Goal: Information Seeking & Learning: Learn about a topic

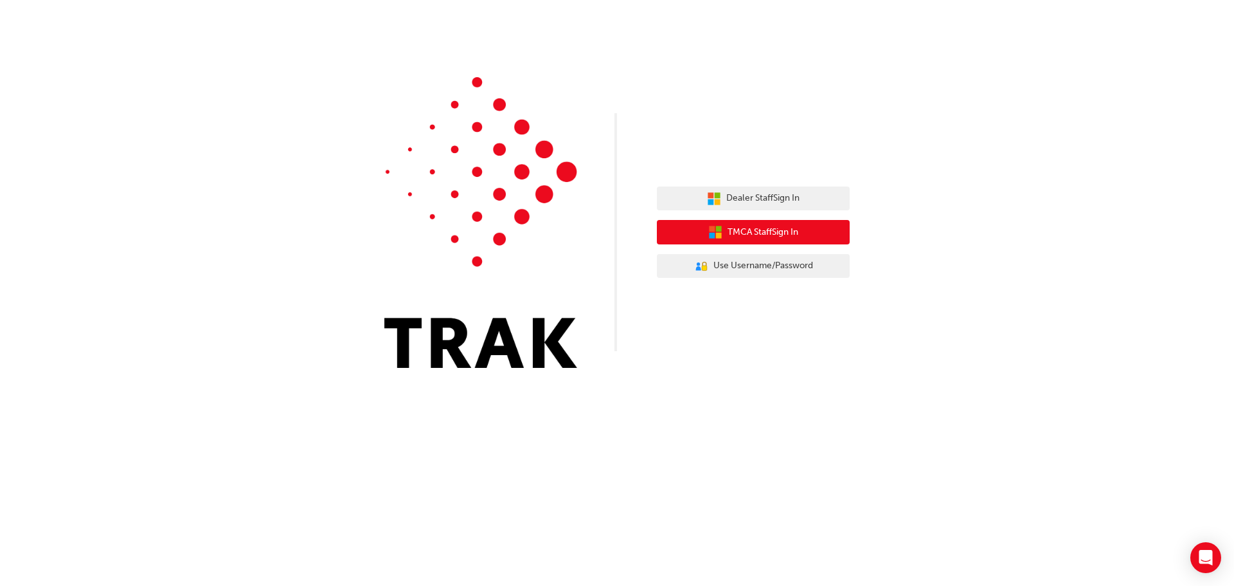
click at [766, 230] on span "TMCA Staff Sign In" at bounding box center [763, 232] width 71 height 15
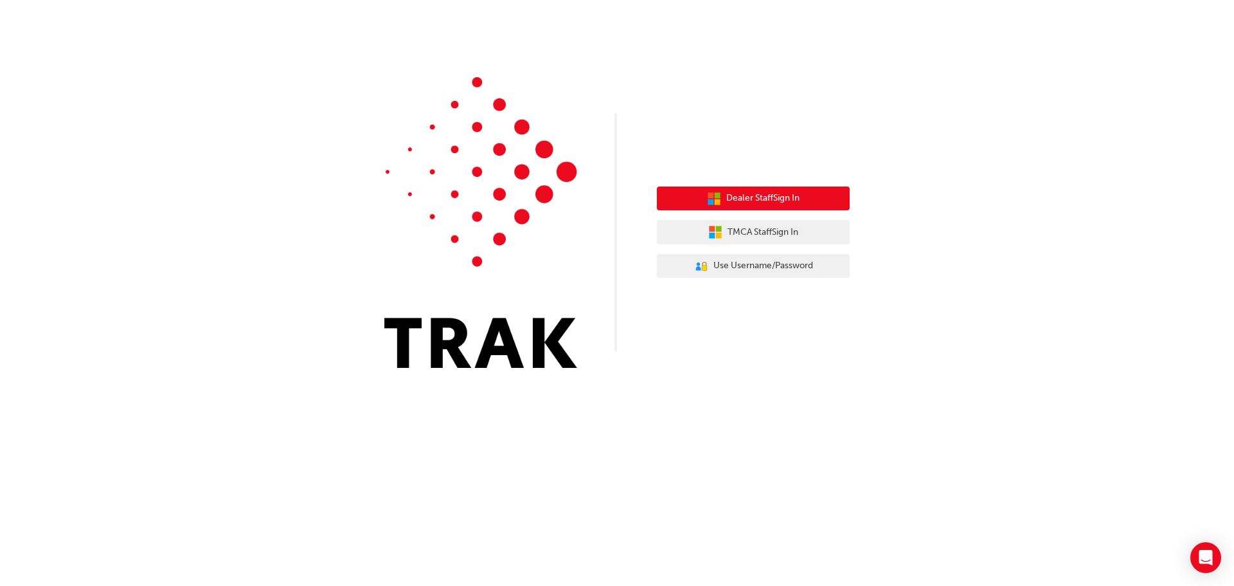
click at [773, 197] on span "Dealer Staff Sign In" at bounding box center [762, 198] width 73 height 15
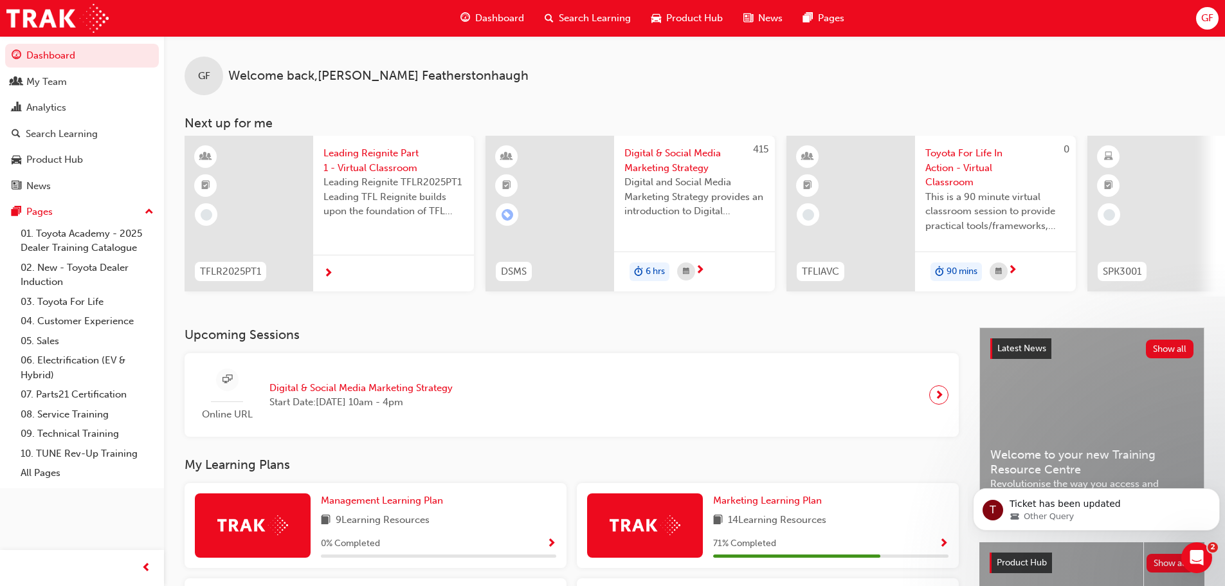
click at [1205, 19] on span "GF" at bounding box center [1207, 18] width 12 height 15
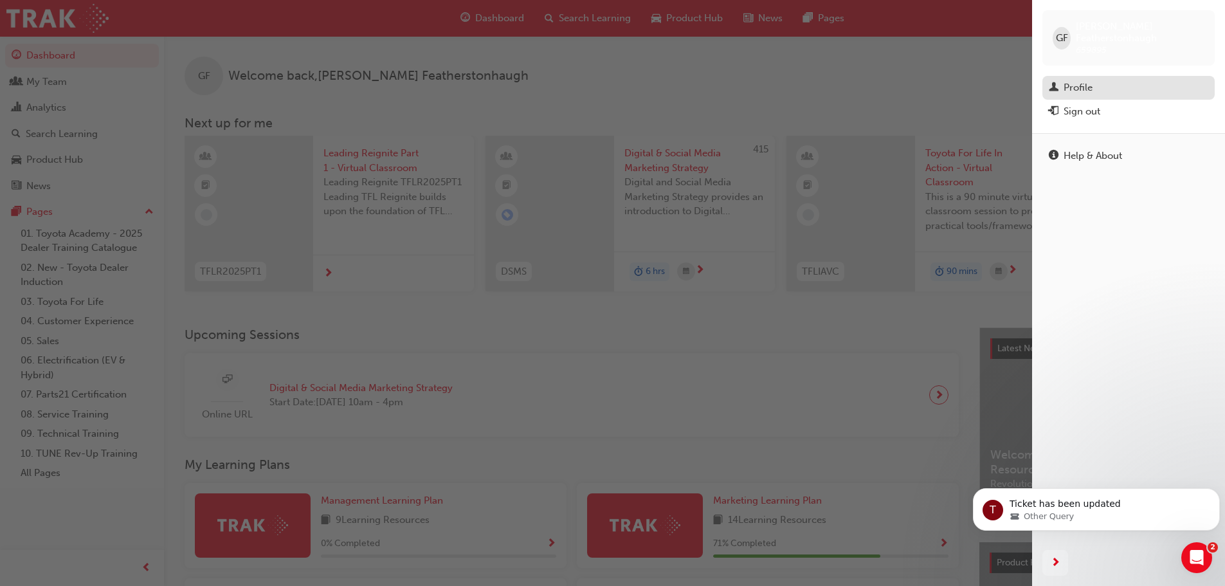
click at [1077, 80] on div "Profile" at bounding box center [1077, 87] width 29 height 15
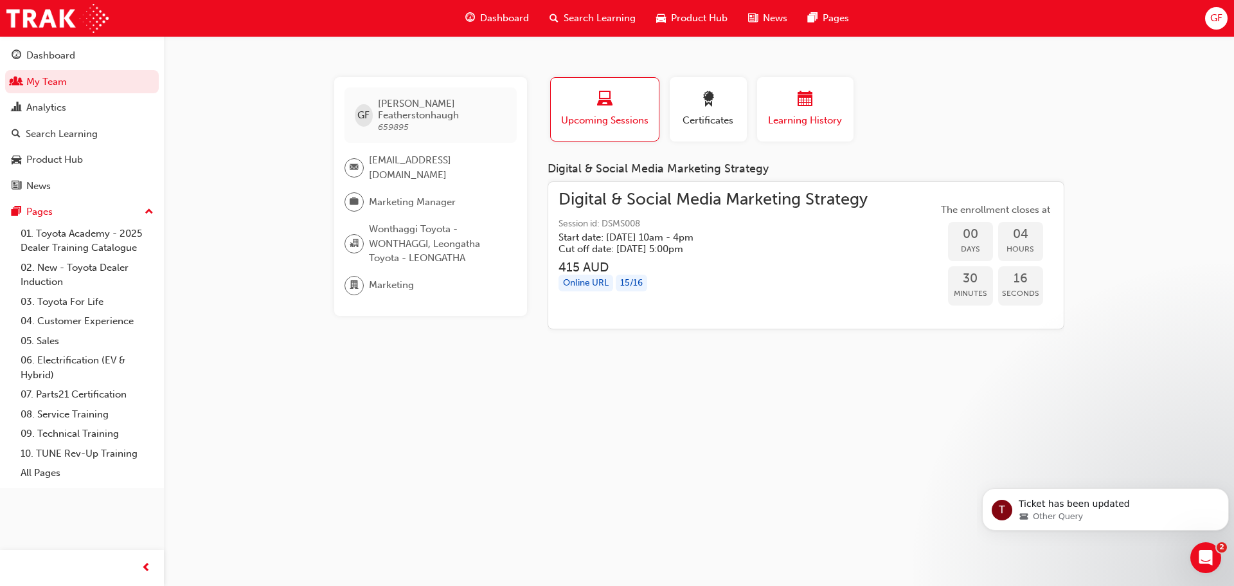
click at [799, 108] on span "calendar-icon" at bounding box center [805, 99] width 15 height 17
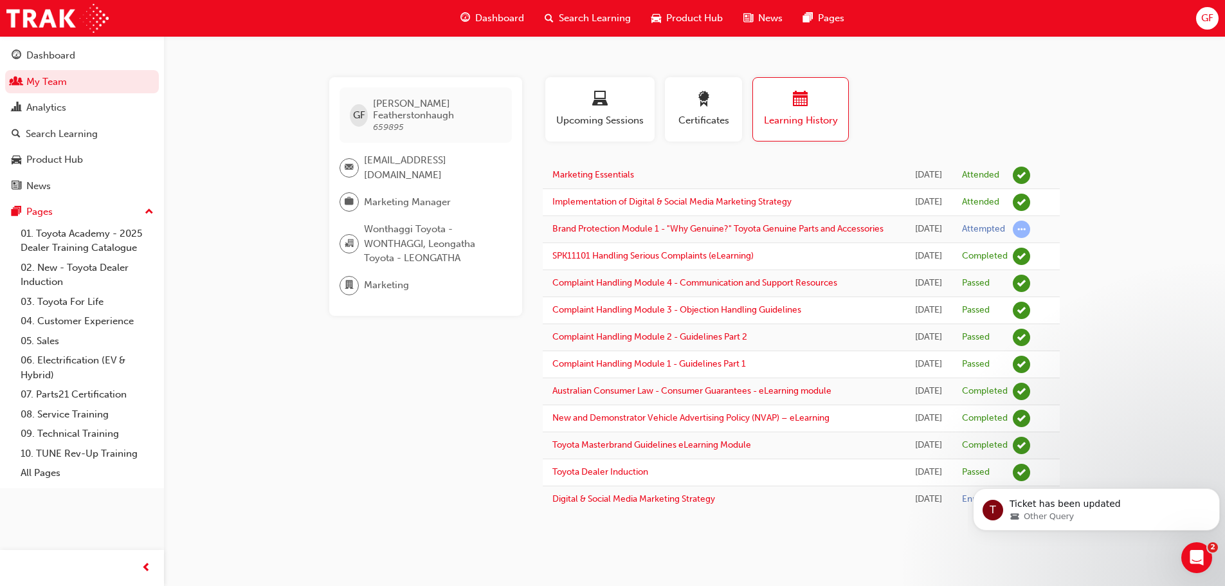
scroll to position [62, 0]
click at [503, 20] on span "Dashboard" at bounding box center [499, 18] width 49 height 15
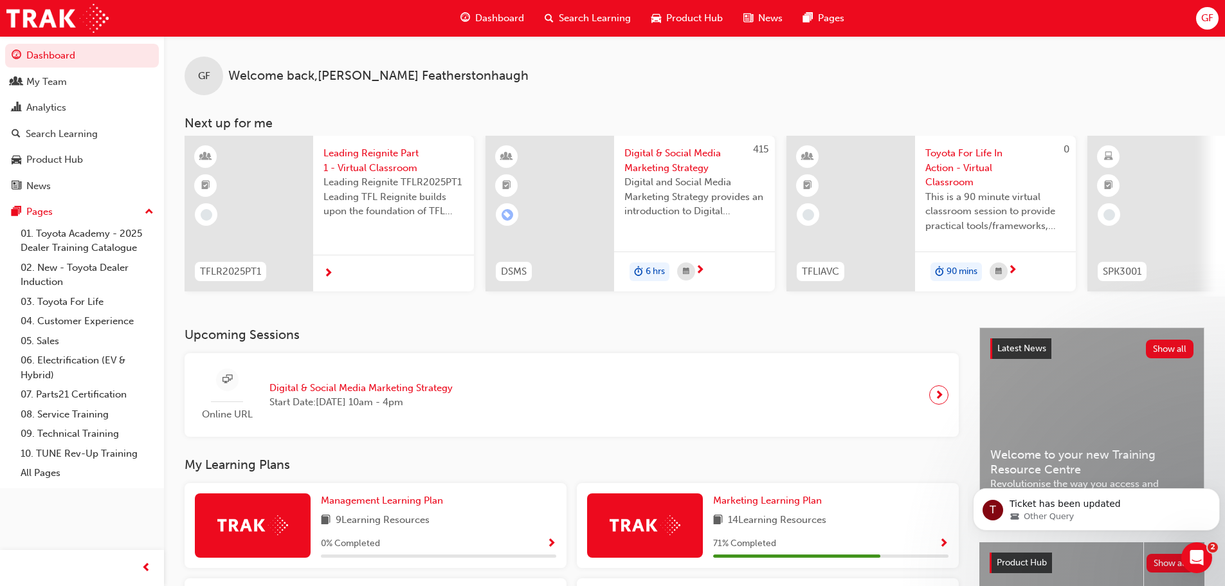
click at [46, 68] on button "Dashboard My Team Analytics Search Learning Product Hub News Pages" at bounding box center [82, 120] width 154 height 159
click at [40, 78] on div "My Team" at bounding box center [46, 82] width 40 height 15
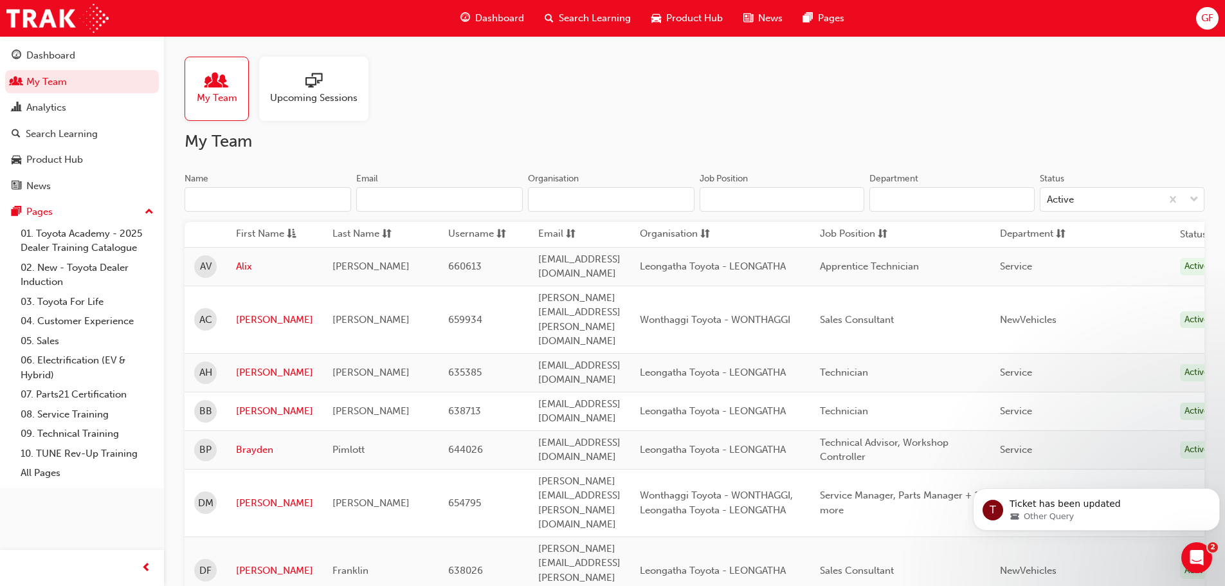
click at [325, 94] on span "Upcoming Sessions" at bounding box center [313, 98] width 87 height 15
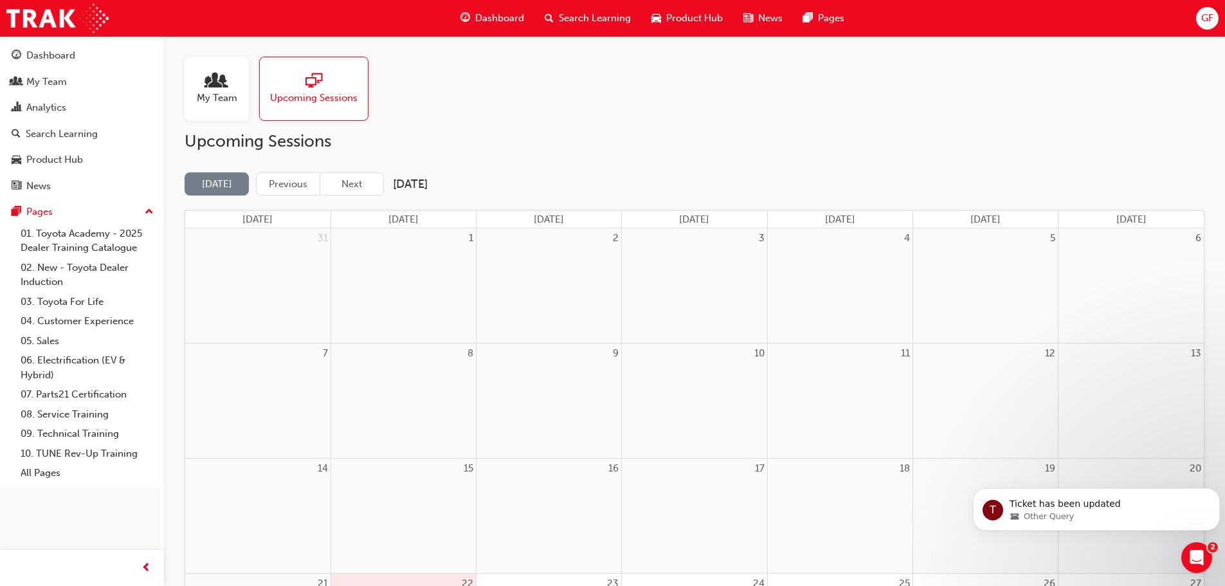
click at [706, 137] on h2 "Upcoming Sessions" at bounding box center [694, 141] width 1020 height 21
click at [65, 268] on link "02. New - Toyota Dealer Induction" at bounding box center [86, 275] width 143 height 34
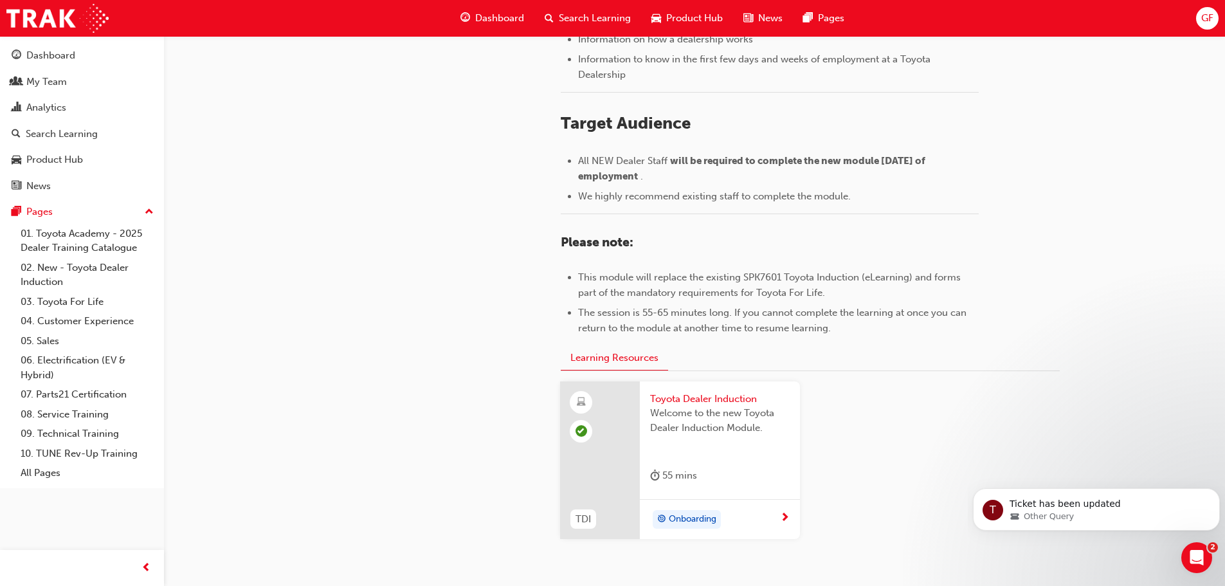
scroll to position [514, 0]
